Goal: Task Accomplishment & Management: Complete application form

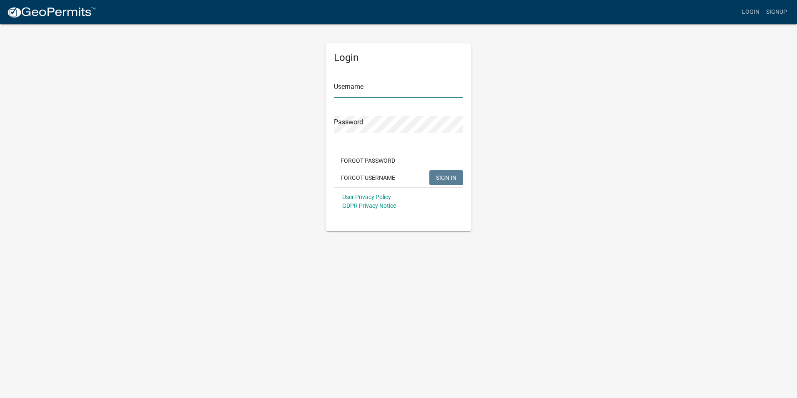
click at [373, 90] on input "Username" at bounding box center [398, 88] width 129 height 17
type input "[EMAIL_ADDRESS][DOMAIN_NAME]"
click at [429, 170] on button "SIGN IN" at bounding box center [446, 177] width 34 height 15
click at [436, 176] on span "SIGN IN" at bounding box center [446, 177] width 20 height 7
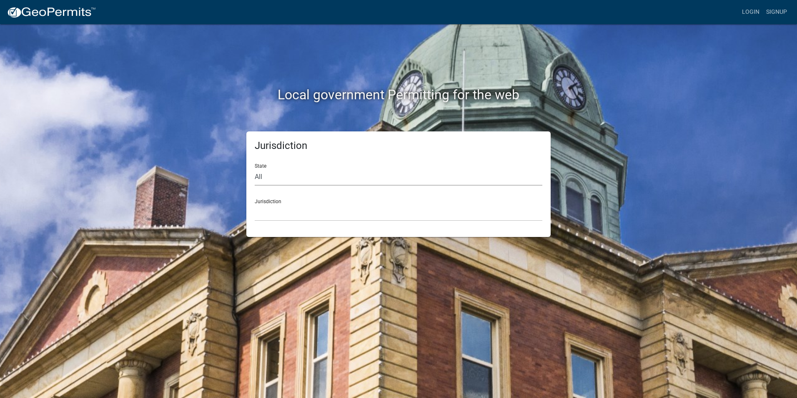
click at [291, 174] on select "All [US_STATE] [US_STATE] [US_STATE] [US_STATE] [US_STATE] [US_STATE] [US_STATE…" at bounding box center [399, 176] width 288 height 17
select select "[US_STATE]"
click at [255, 168] on select "All [US_STATE] [US_STATE] [US_STATE] [US_STATE] [US_STATE] [US_STATE] [US_STATE…" at bounding box center [399, 176] width 288 height 17
click at [286, 210] on select "City of [GEOGRAPHIC_DATA], [US_STATE] City of [GEOGRAPHIC_DATA], [US_STATE] Cit…" at bounding box center [399, 212] width 288 height 17
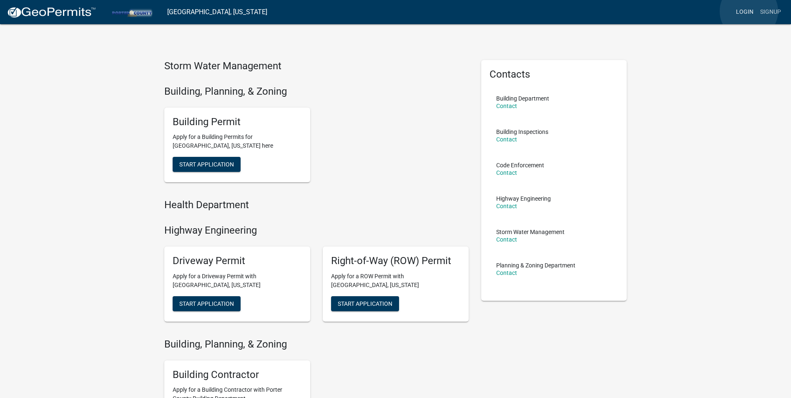
click at [749, 11] on link "Login" at bounding box center [744, 12] width 24 height 16
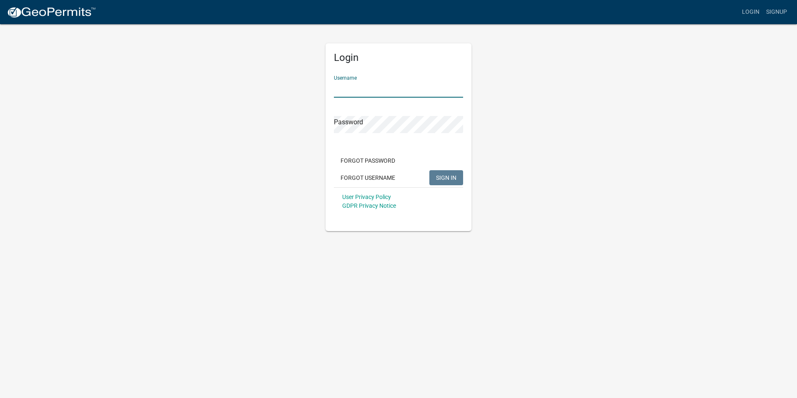
click at [357, 92] on input "Username" at bounding box center [398, 88] width 129 height 17
type input "[EMAIL_ADDRESS][DOMAIN_NAME]"
click at [439, 172] on button "SIGN IN" at bounding box center [446, 177] width 34 height 15
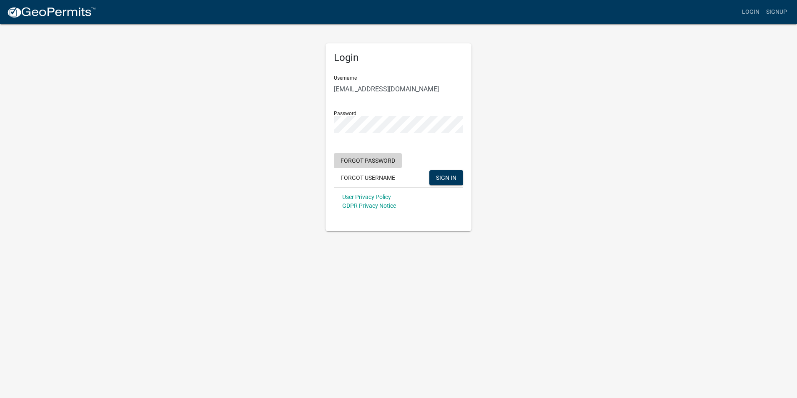
click at [375, 163] on button "Forgot Password" at bounding box center [368, 160] width 68 height 15
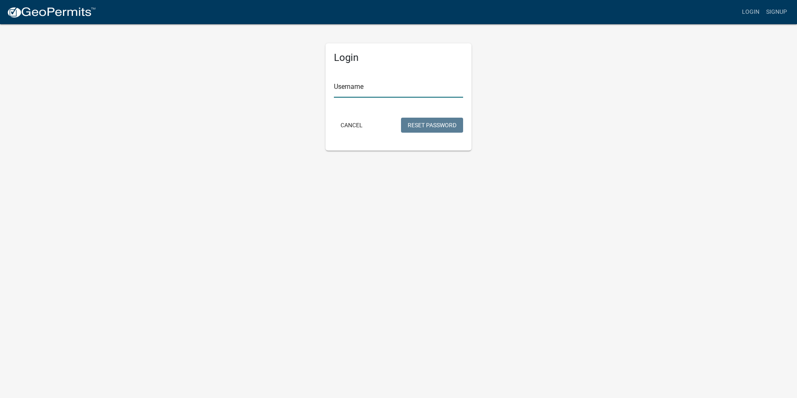
click at [351, 95] on input "Username" at bounding box center [398, 88] width 129 height 17
type input "[EMAIL_ADDRESS][DOMAIN_NAME]"
click at [444, 123] on button "Reset Password" at bounding box center [432, 125] width 62 height 15
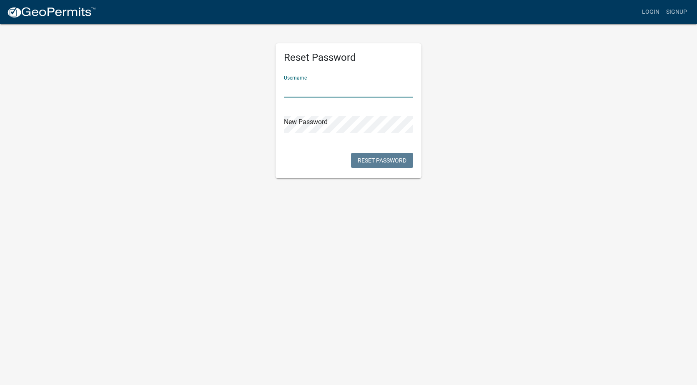
click at [310, 88] on input "text" at bounding box center [348, 88] width 129 height 17
type input "[EMAIL_ADDRESS][DOMAIN_NAME]"
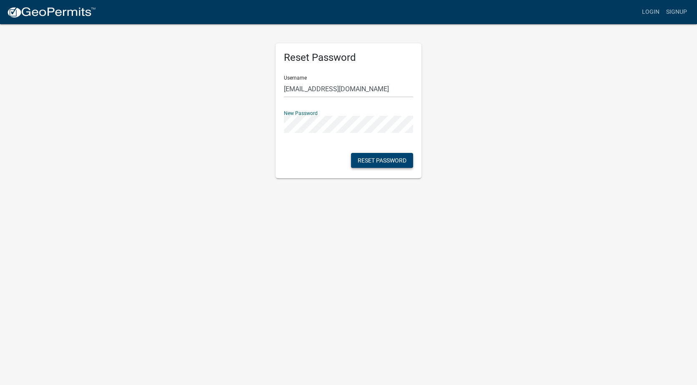
click at [394, 163] on button "Reset Password" at bounding box center [382, 160] width 62 height 15
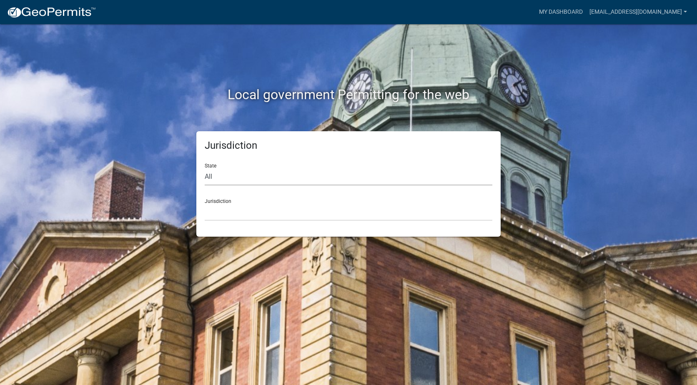
click at [294, 172] on select "All [US_STATE] [US_STATE] [US_STATE] [US_STATE] [US_STATE] [US_STATE] [US_STATE…" at bounding box center [349, 176] width 288 height 17
select select "[US_STATE]"
click at [205, 168] on select "All [US_STATE] [US_STATE] [US_STATE] [US_STATE] [US_STATE] [US_STATE] [US_STATE…" at bounding box center [349, 176] width 288 height 17
click at [230, 213] on select "City of [GEOGRAPHIC_DATA], [US_STATE] City of [GEOGRAPHIC_DATA], [US_STATE] Cit…" at bounding box center [349, 212] width 288 height 17
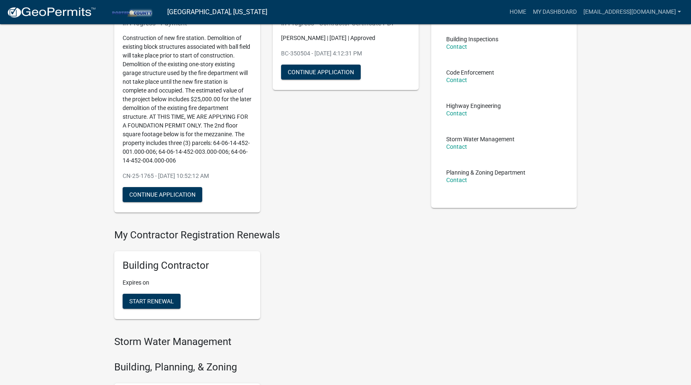
scroll to position [85, 0]
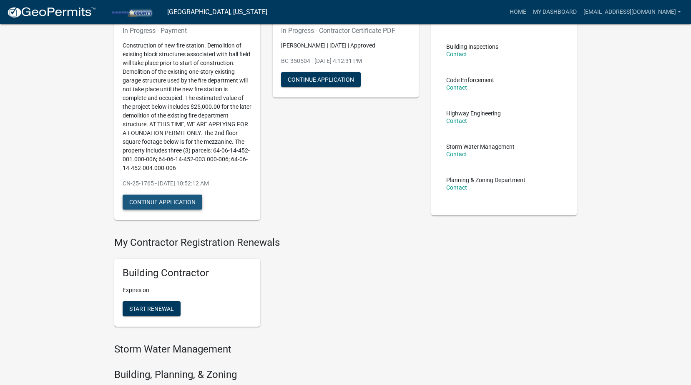
click at [178, 201] on button "Continue Application" at bounding box center [163, 202] width 80 height 15
